Goal: Information Seeking & Learning: Learn about a topic

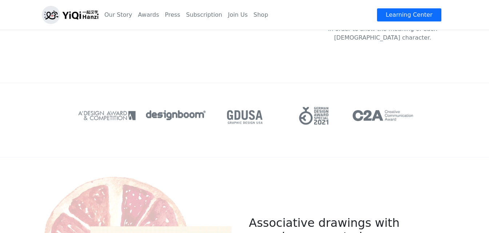
scroll to position [291, 0]
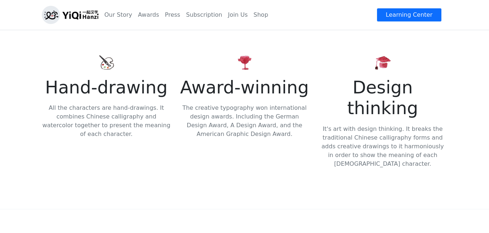
scroll to position [218, 0]
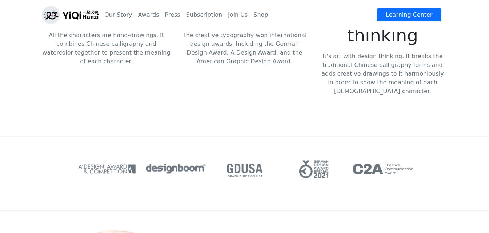
scroll to position [254, 0]
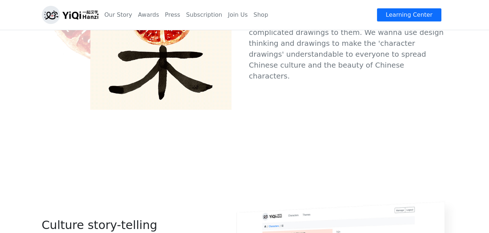
scroll to position [545, 0]
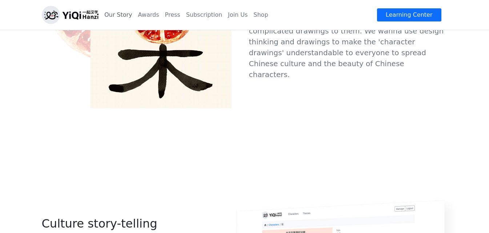
click at [123, 15] on link "Our Story" at bounding box center [118, 15] width 34 height 15
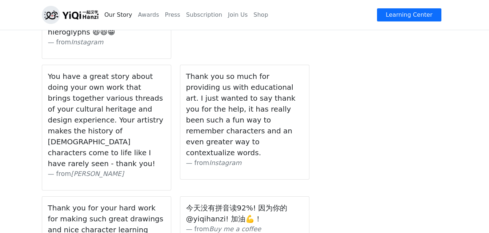
scroll to position [945, 0]
